Goal: Information Seeking & Learning: Learn about a topic

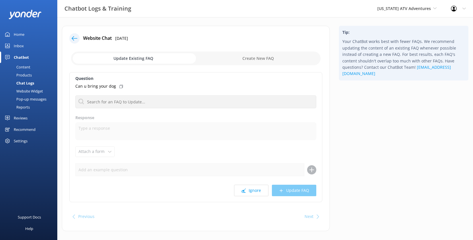
click at [26, 124] on div "Reviews" at bounding box center [21, 117] width 14 height 11
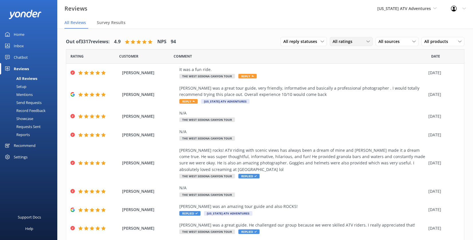
click at [333, 45] on span "All ratings" at bounding box center [344, 41] width 23 height 6
click at [338, 91] on div "Detractors" at bounding box center [351, 88] width 26 height 6
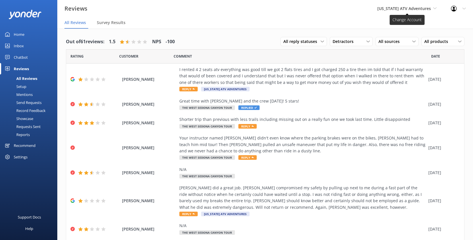
click at [388, 11] on span "[US_STATE] ATV Adventures" at bounding box center [404, 8] width 54 height 5
click at [380, 58] on link "[GEOGRAPHIC_DATA]" at bounding box center [398, 52] width 57 height 14
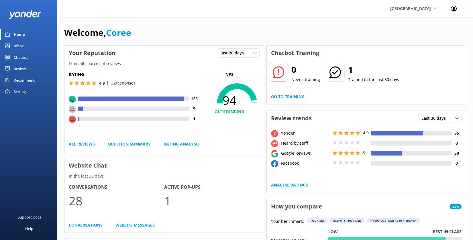
click at [22, 75] on div "Reviews" at bounding box center [21, 68] width 14 height 11
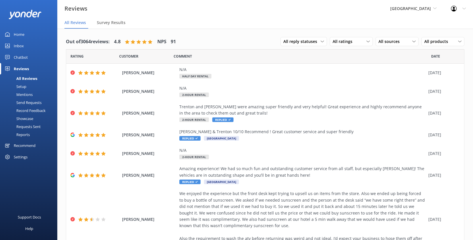
click at [29, 99] on div "Mentions" at bounding box center [17, 95] width 29 height 8
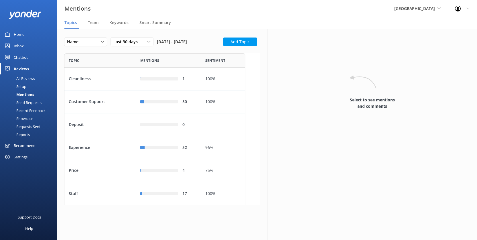
scroll to position [148, 177]
click at [99, 26] on span "Team" at bounding box center [93, 23] width 11 height 6
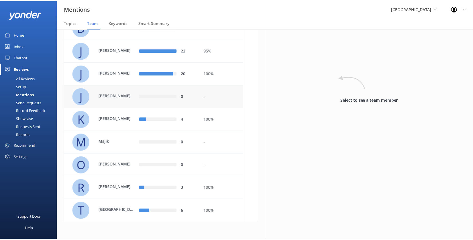
scroll to position [142, 0]
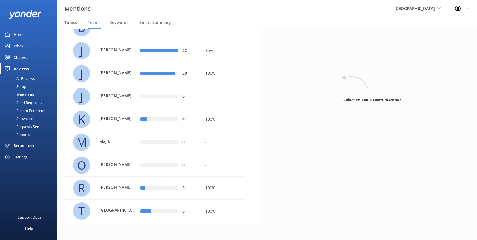
click at [29, 83] on div "All Reviews" at bounding box center [19, 79] width 32 height 8
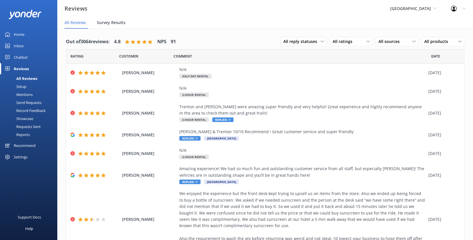
click at [128, 29] on div "Survey Results" at bounding box center [112, 22] width 31 height 11
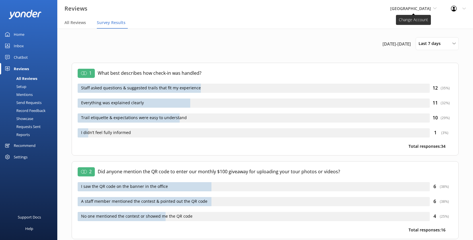
click at [390, 9] on span "[GEOGRAPHIC_DATA]" at bounding box center [410, 8] width 41 height 5
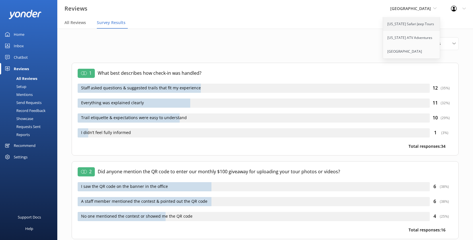
click at [383, 29] on link "[US_STATE] Safari Jeep Tours" at bounding box center [411, 24] width 57 height 14
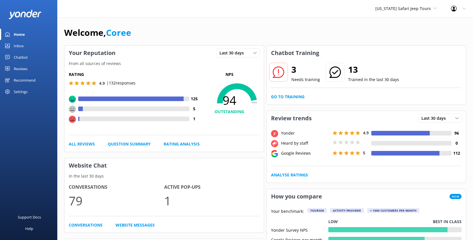
click at [24, 75] on div "Reviews" at bounding box center [21, 68] width 14 height 11
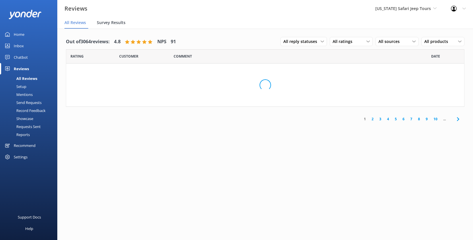
click at [126, 26] on span "Survey Results" at bounding box center [111, 23] width 29 height 6
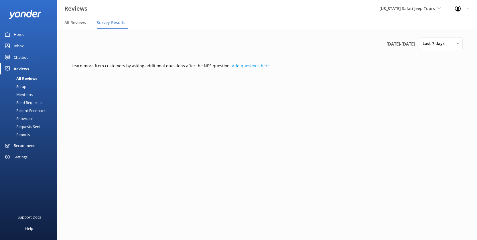
click at [126, 26] on span "Survey Results" at bounding box center [111, 23] width 29 height 6
click at [429, 47] on span "Last 7 days" at bounding box center [436, 43] width 26 height 6
click at [425, 72] on div "Last 30 days" at bounding box center [433, 69] width 20 height 6
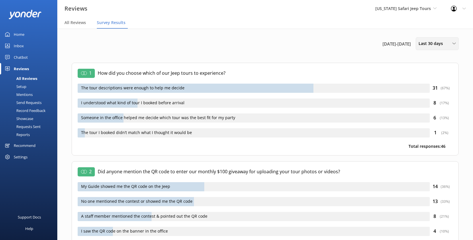
click at [423, 47] on span "Last 30 days" at bounding box center [433, 43] width 28 height 6
click at [426, 60] on div "Last 7 days" at bounding box center [428, 57] width 18 height 6
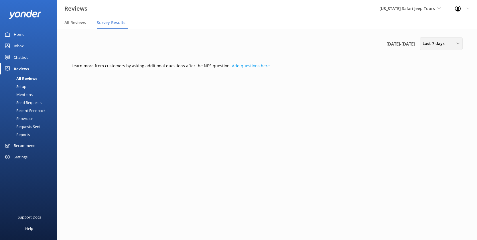
click at [424, 47] on span "Last 7 days" at bounding box center [436, 43] width 26 height 6
click at [423, 72] on div "Last 30 days" at bounding box center [433, 69] width 20 height 6
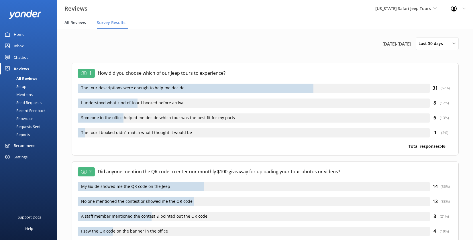
click at [86, 26] on span "All Reviews" at bounding box center [74, 23] width 21 height 6
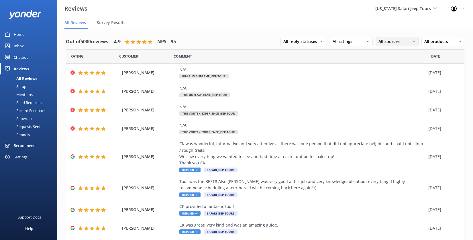
click at [379, 45] on span "All sources" at bounding box center [391, 41] width 25 height 6
click at [384, 91] on div "Google reviews" at bounding box center [401, 88] width 34 height 6
